Goal: Information Seeking & Learning: Find specific fact

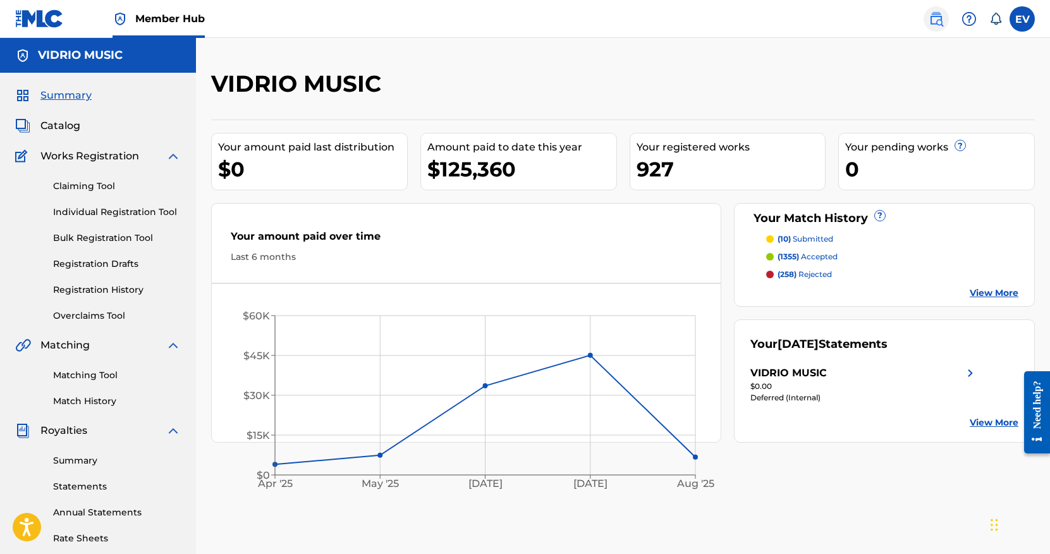
click at [941, 26] on img at bounding box center [936, 18] width 15 height 15
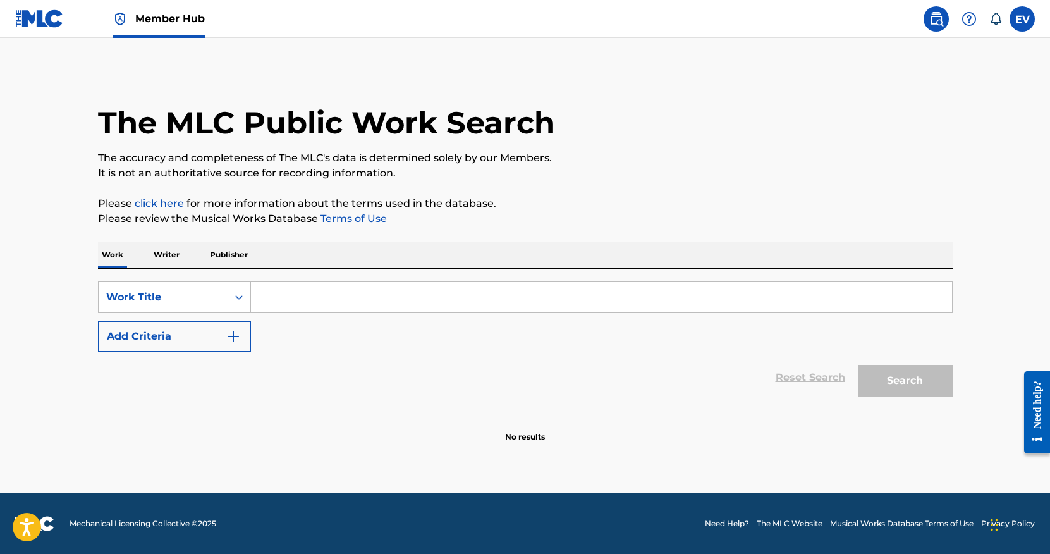
click at [291, 302] on input "Search Form" at bounding box center [601, 297] width 701 height 30
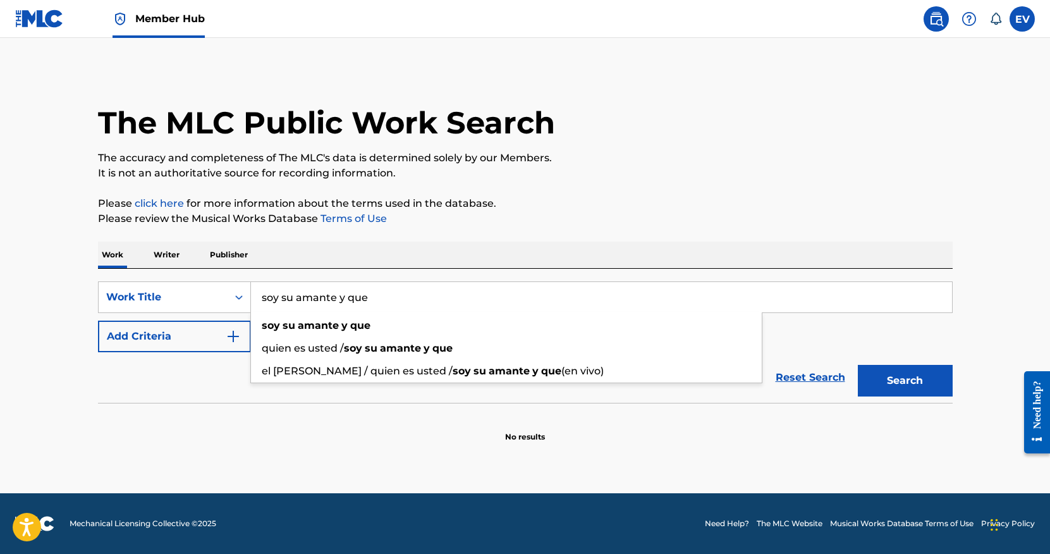
click at [858, 365] on button "Search" at bounding box center [905, 381] width 95 height 32
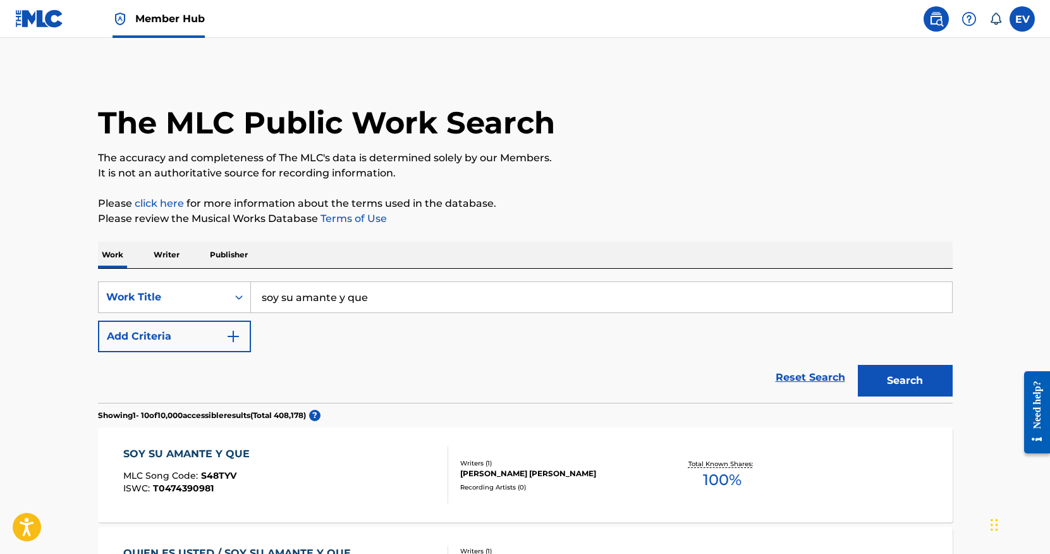
click at [286, 299] on input "soy su amante y que" at bounding box center [601, 297] width 701 height 30
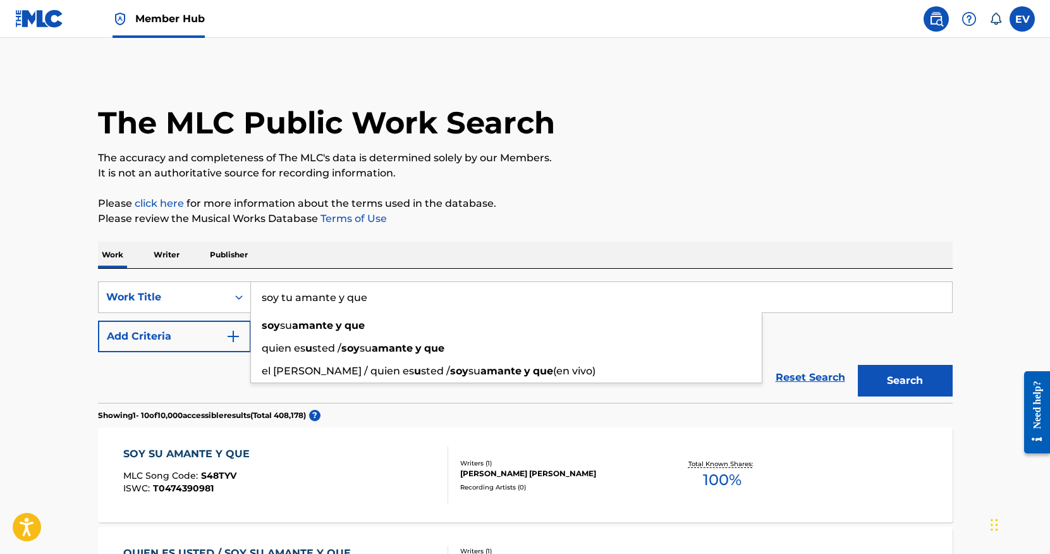
type input "soy tu amante y que"
click at [858, 365] on button "Search" at bounding box center [905, 381] width 95 height 32
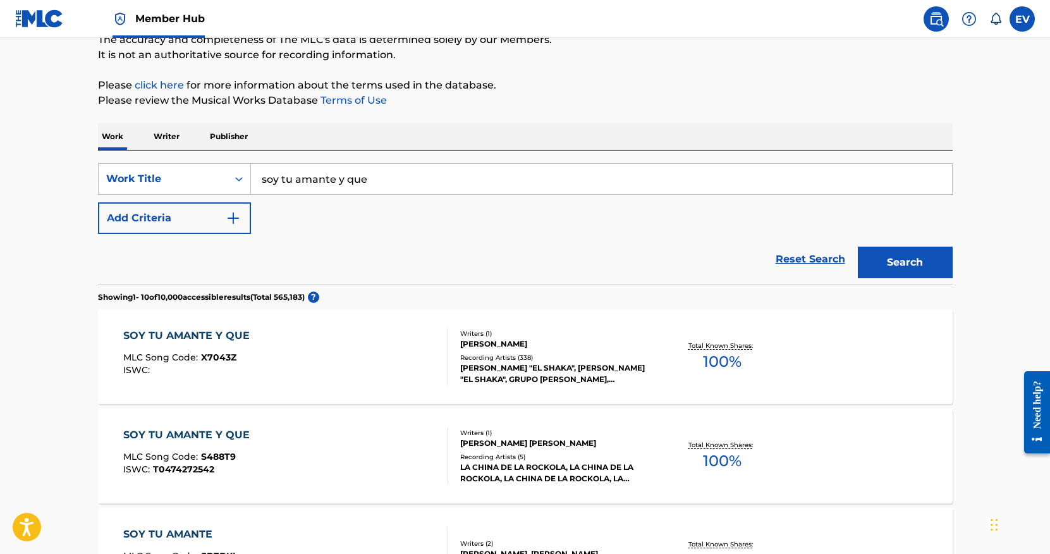
scroll to position [156, 0]
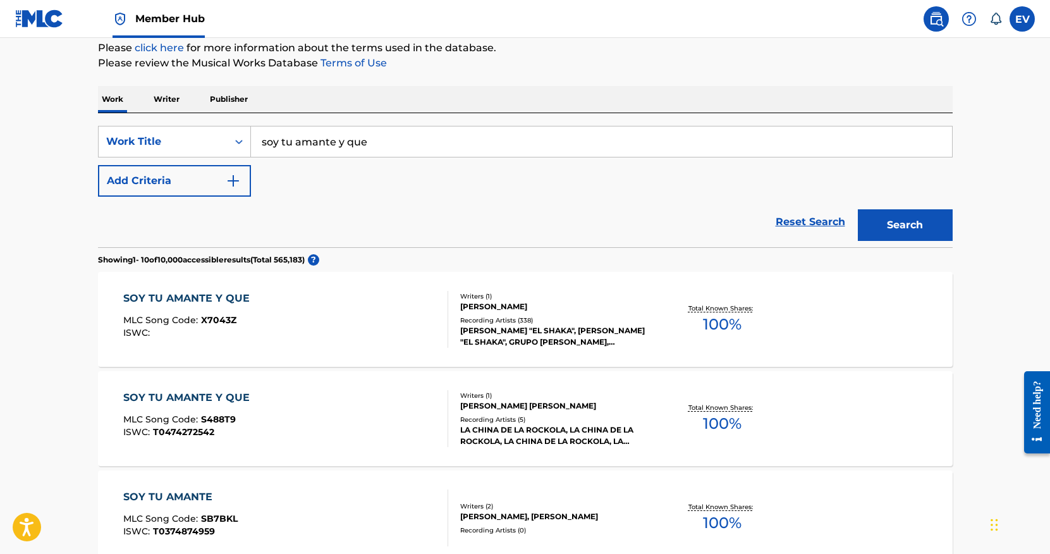
click at [504, 322] on div "Recording Artists ( 338 )" at bounding box center [555, 319] width 191 height 9
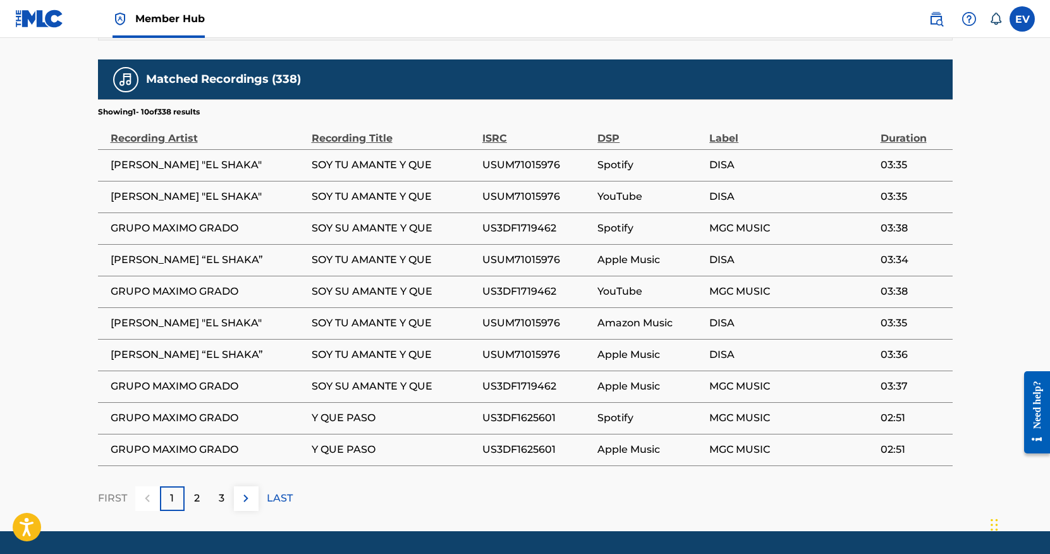
scroll to position [828, 0]
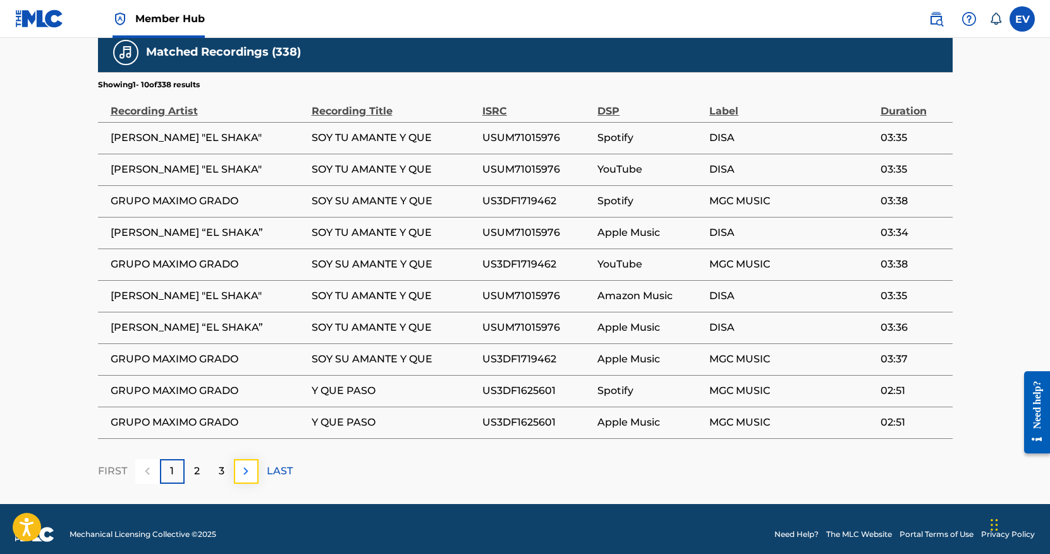
click at [245, 470] on img at bounding box center [245, 470] width 15 height 15
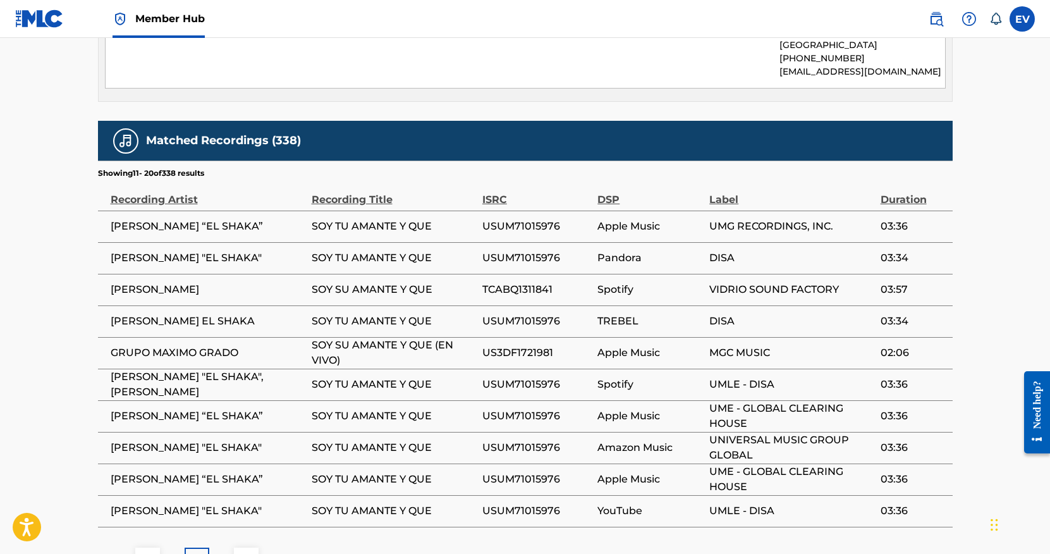
scroll to position [804, 0]
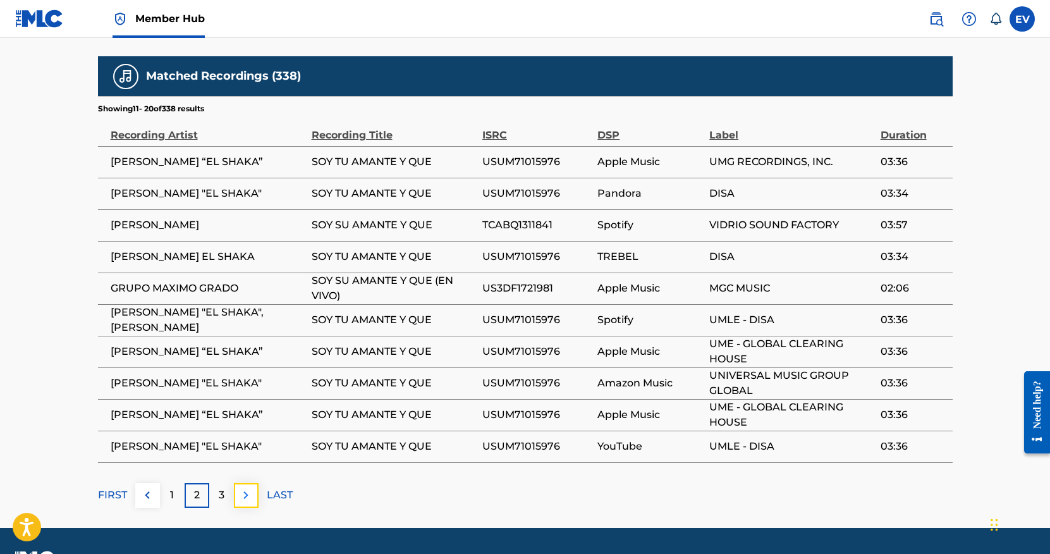
click at [245, 492] on img at bounding box center [245, 494] width 15 height 15
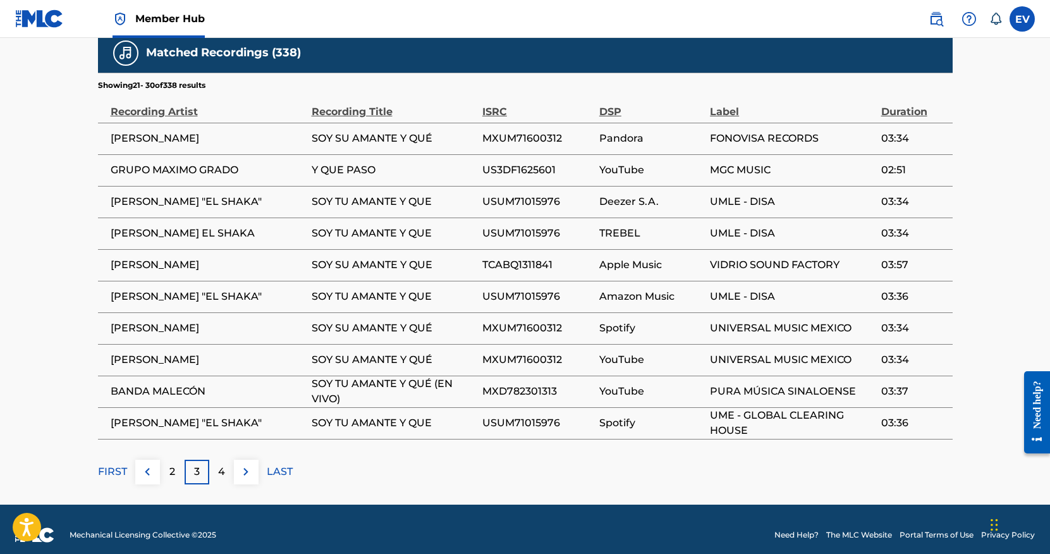
scroll to position [837, 0]
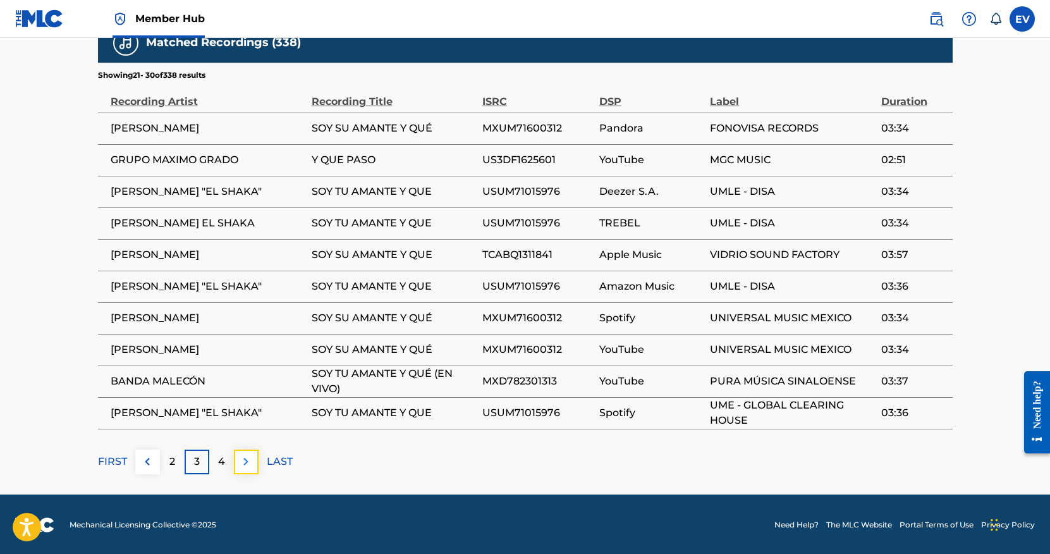
click at [247, 460] on img at bounding box center [245, 461] width 15 height 15
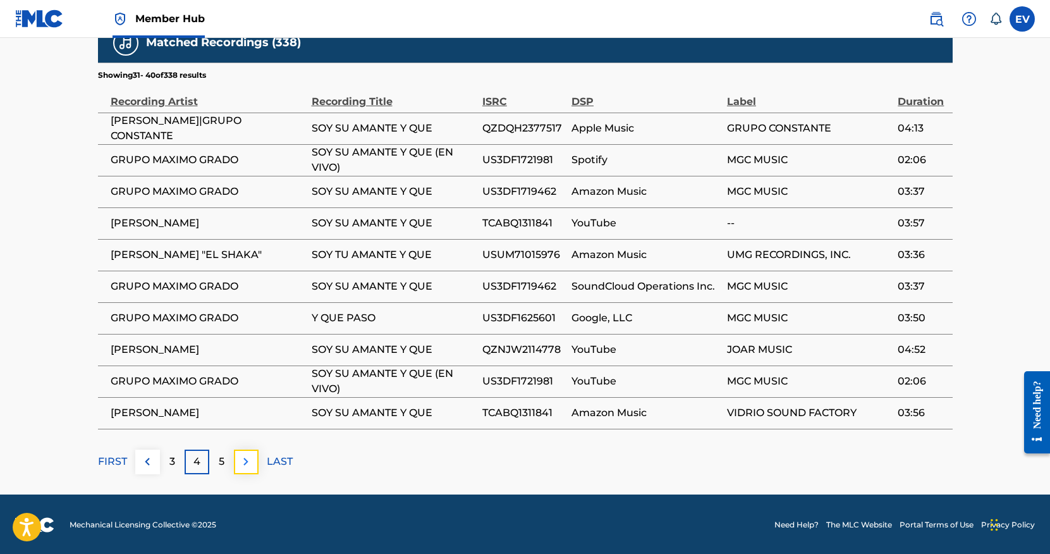
click at [250, 463] on img at bounding box center [245, 461] width 15 height 15
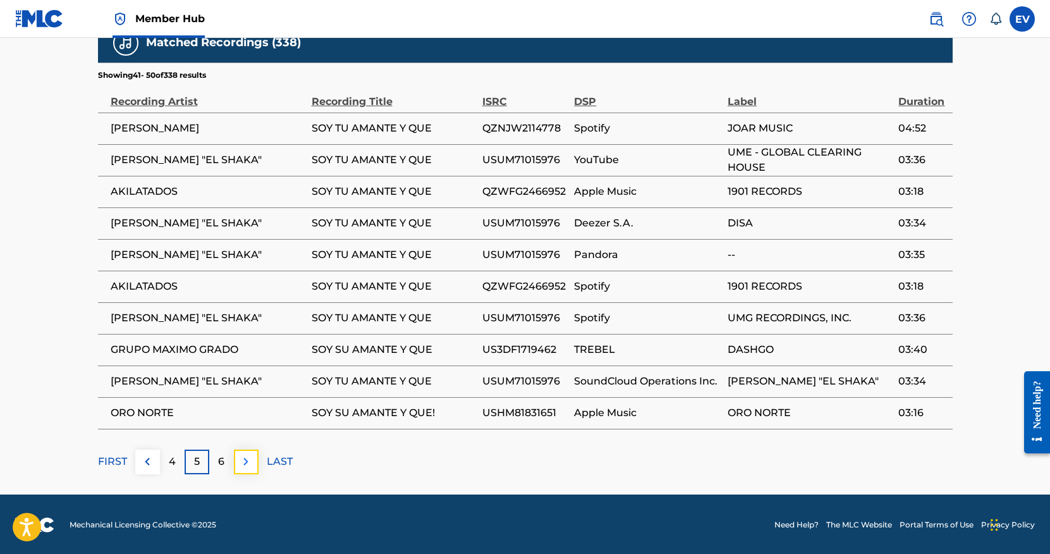
click at [245, 460] on img at bounding box center [245, 461] width 15 height 15
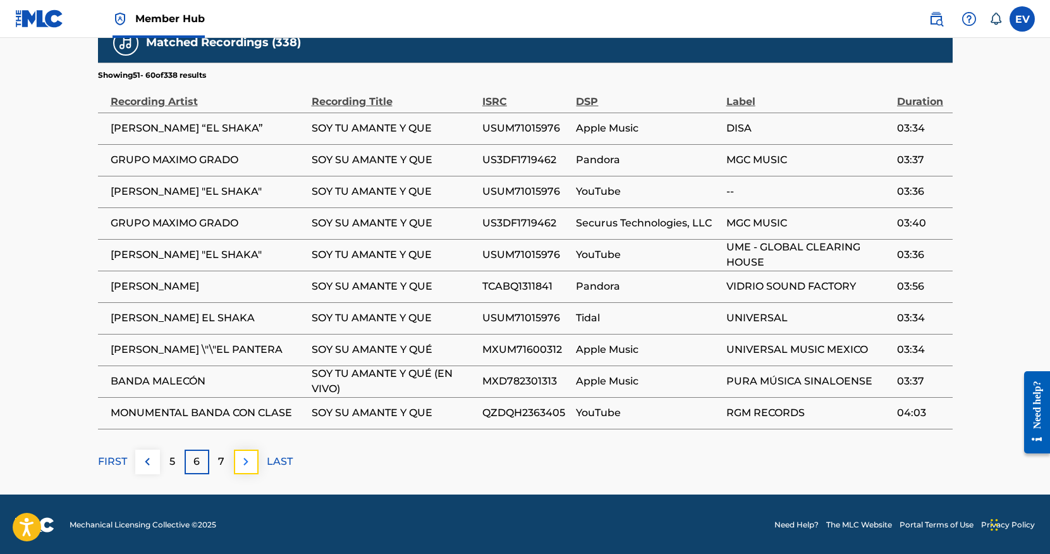
click at [250, 465] on img at bounding box center [245, 461] width 15 height 15
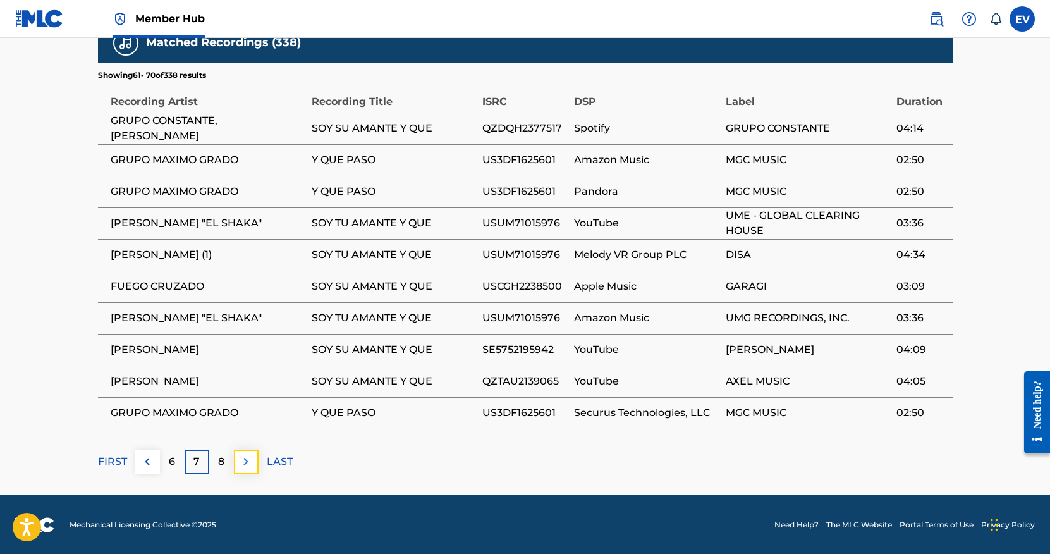
click at [250, 458] on img at bounding box center [245, 461] width 15 height 15
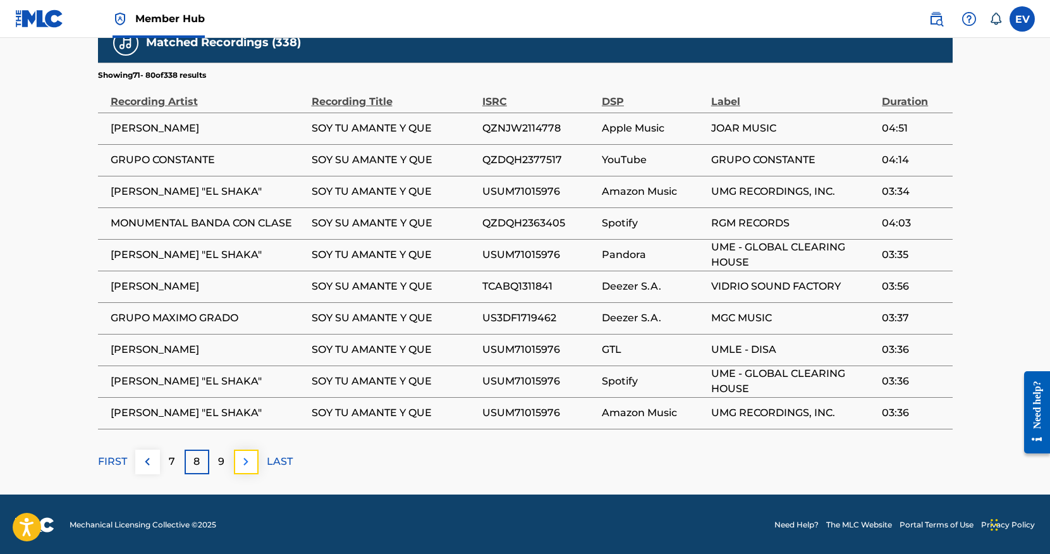
click at [248, 462] on img at bounding box center [245, 461] width 15 height 15
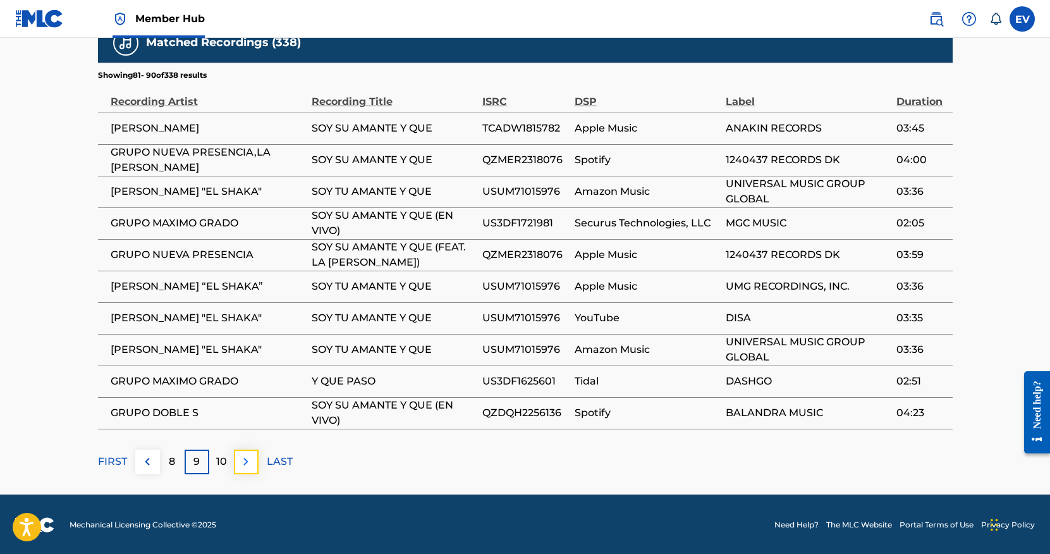
click at [249, 461] on img at bounding box center [245, 461] width 15 height 15
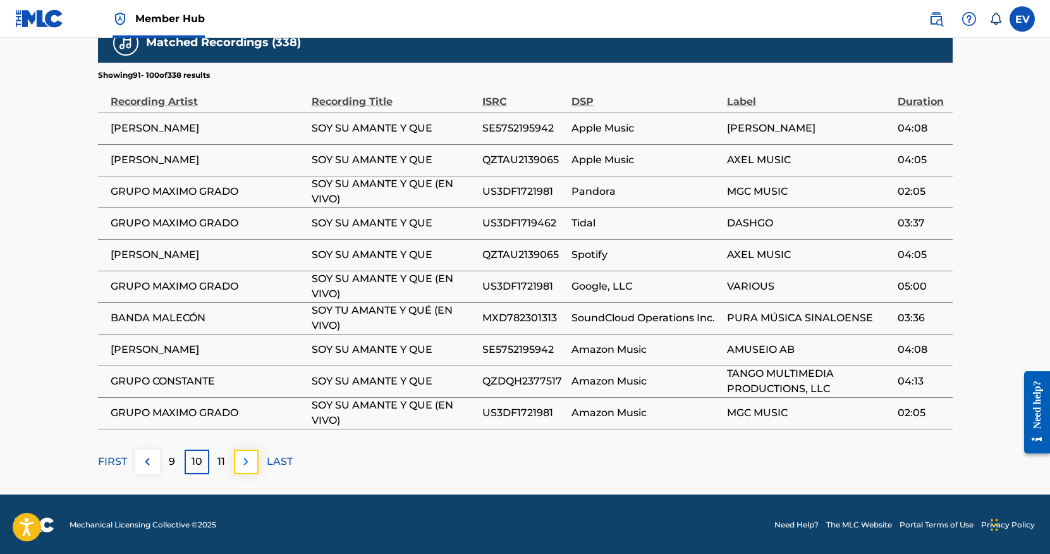
click at [254, 463] on button at bounding box center [246, 462] width 25 height 25
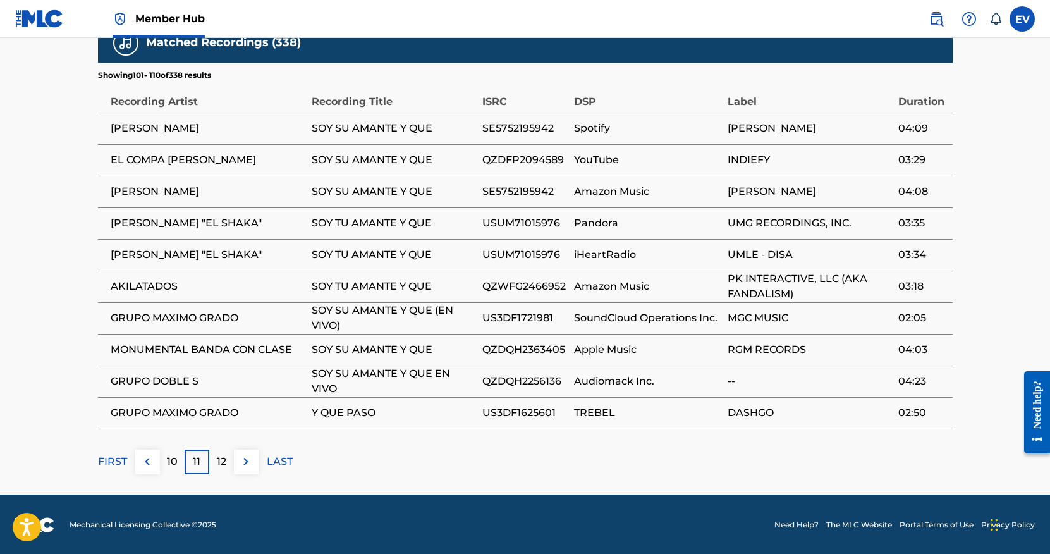
scroll to position [810, 0]
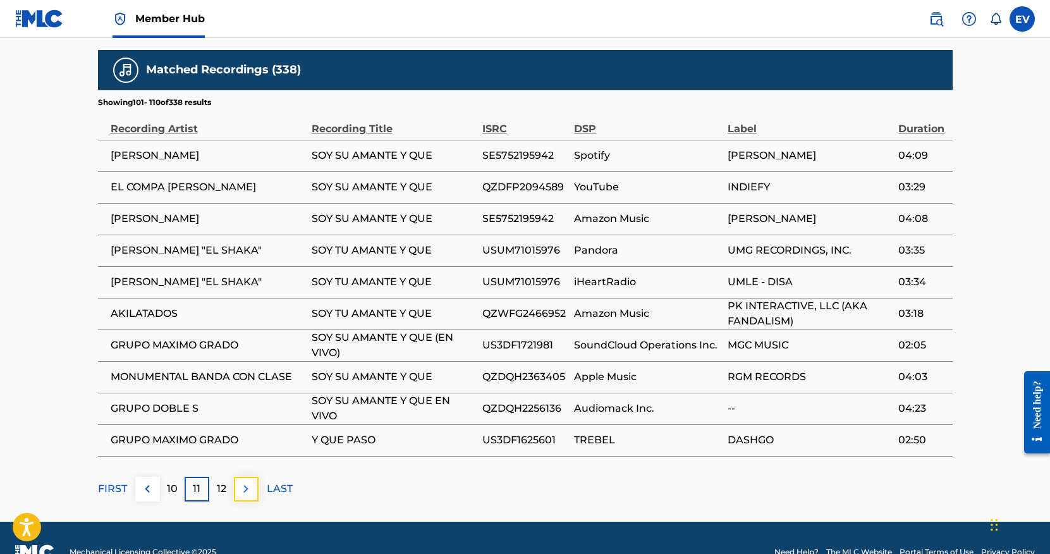
click at [248, 486] on img at bounding box center [245, 488] width 15 height 15
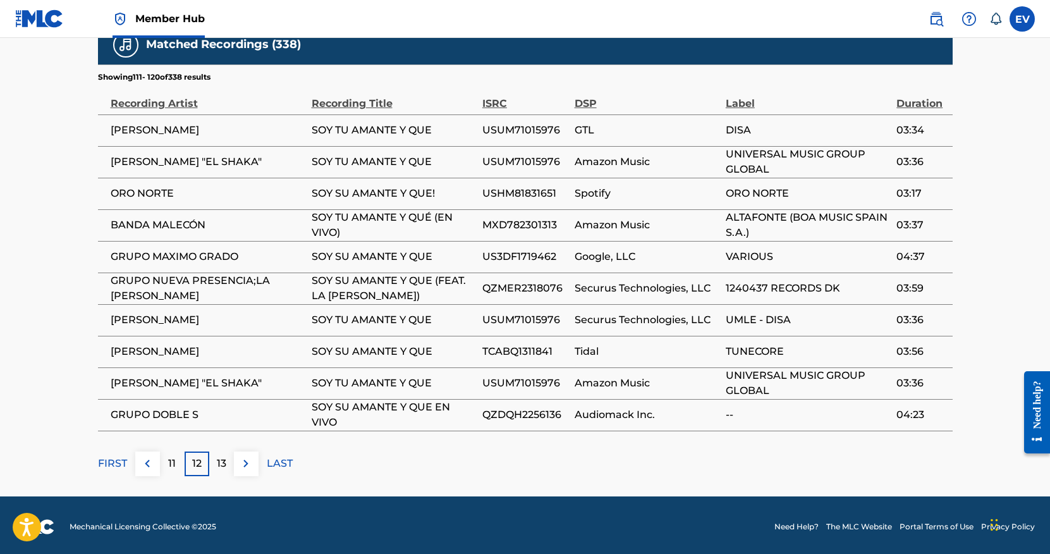
scroll to position [837, 0]
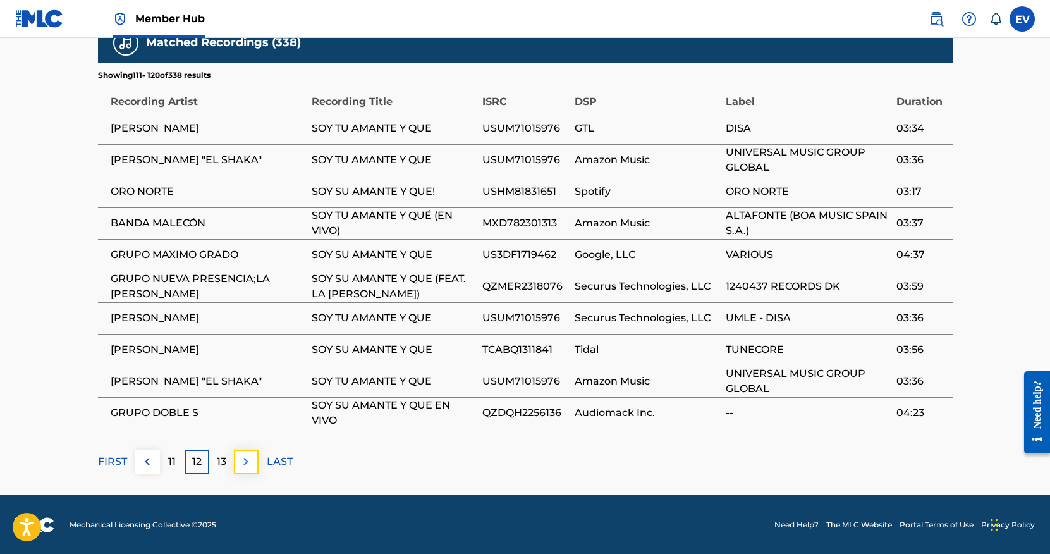
click at [248, 458] on img at bounding box center [245, 461] width 15 height 15
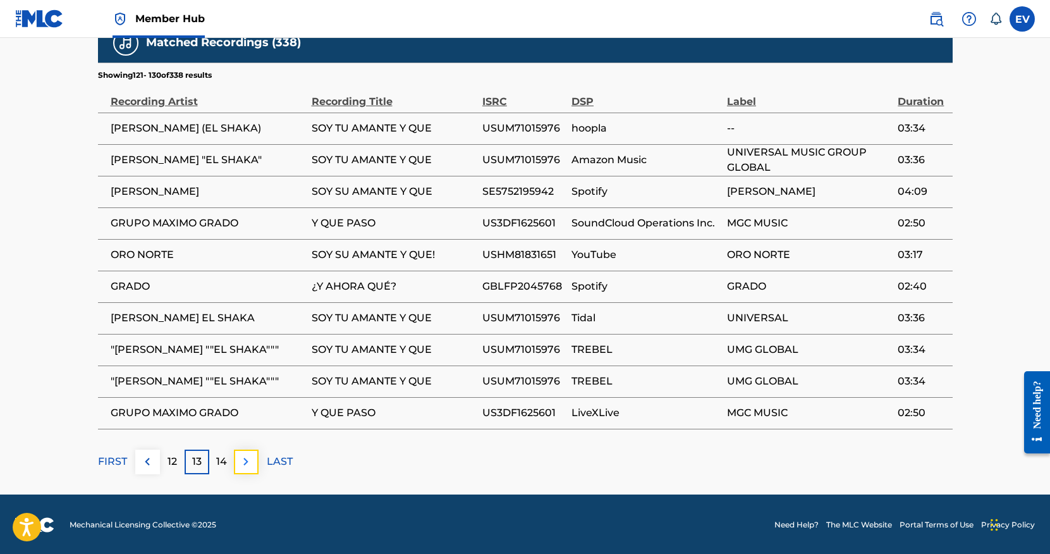
click at [253, 461] on img at bounding box center [245, 461] width 15 height 15
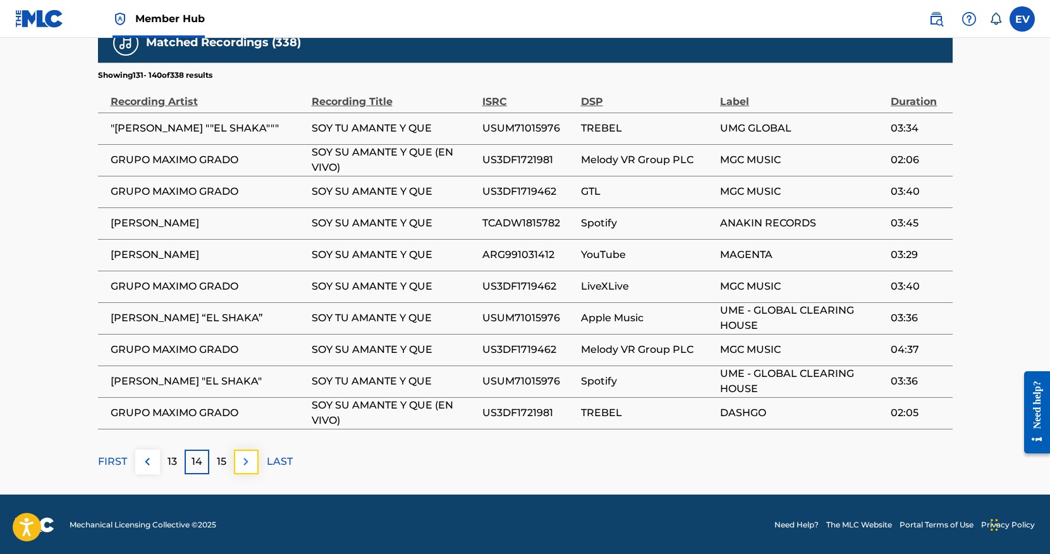
click at [248, 464] on img at bounding box center [245, 461] width 15 height 15
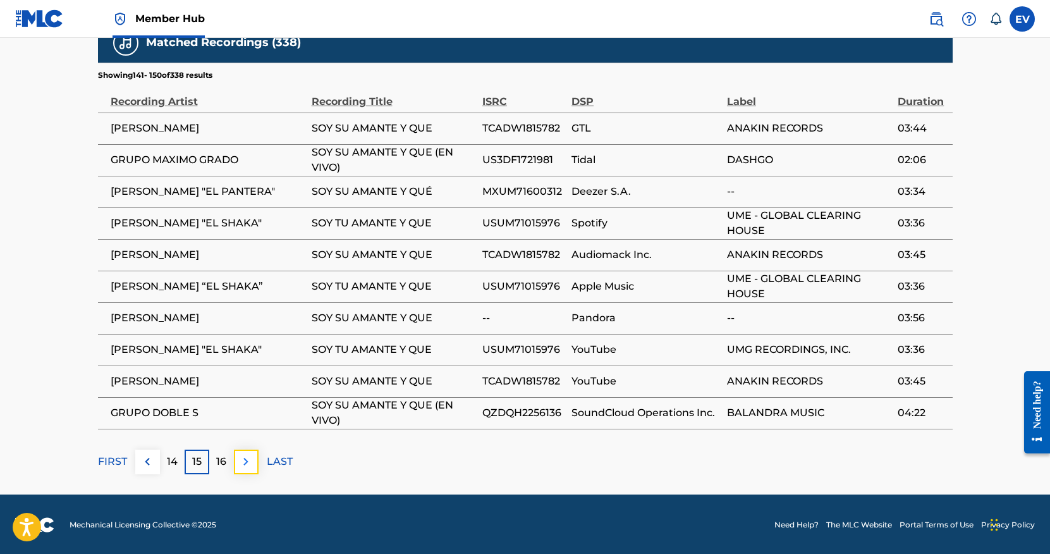
click at [244, 455] on img at bounding box center [245, 461] width 15 height 15
